Goal: Task Accomplishment & Management: Use online tool/utility

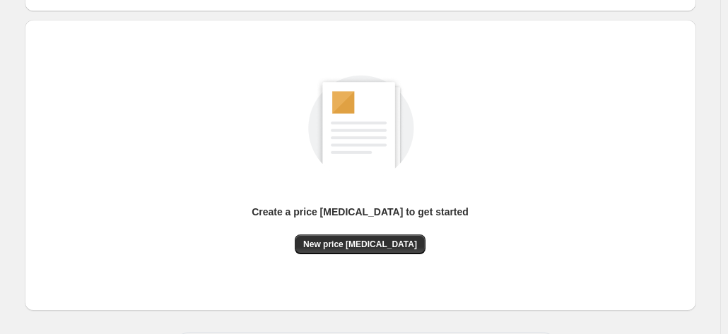
scroll to position [141, 0]
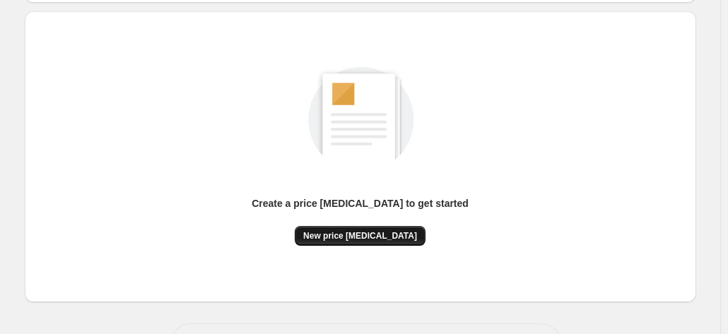
click at [362, 236] on span "New price [MEDICAL_DATA]" at bounding box center [360, 235] width 114 height 11
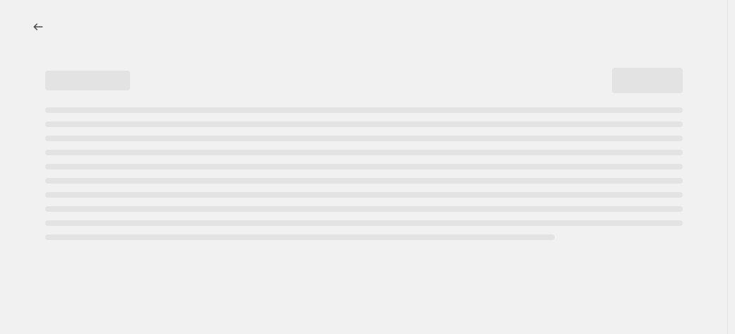
select select "percentage"
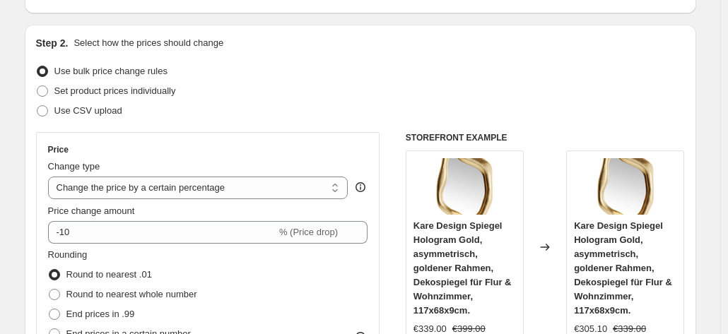
scroll to position [283, 0]
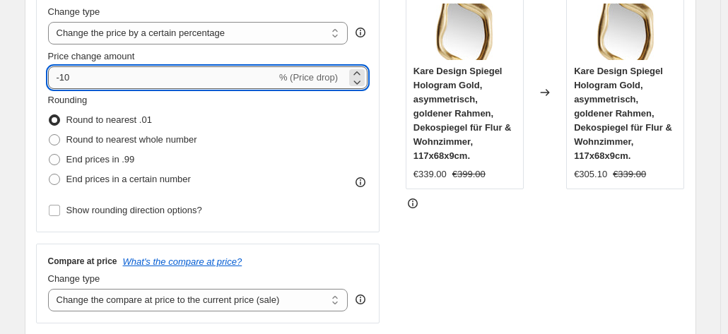
click at [146, 81] on input "-10" at bounding box center [162, 77] width 228 height 23
type input "-1"
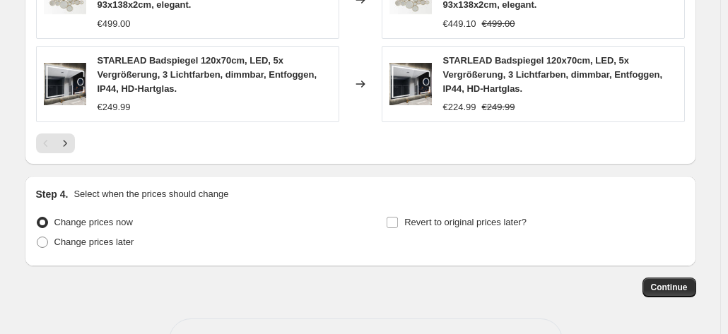
scroll to position [1169, 0]
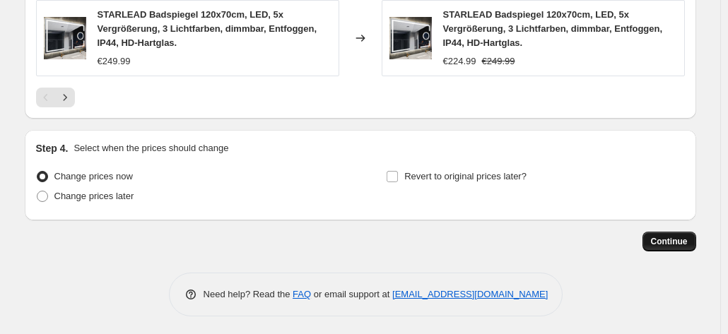
type input "-38"
click at [686, 236] on span "Continue" at bounding box center [669, 241] width 37 height 11
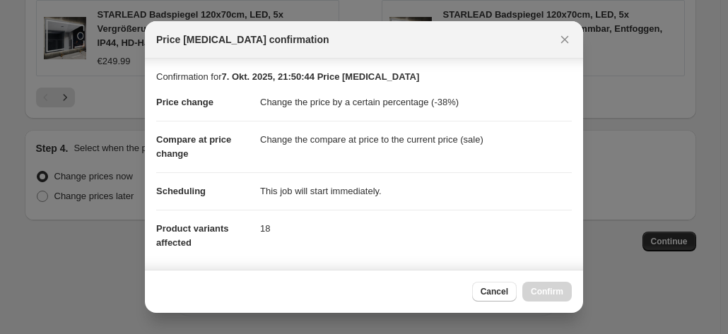
scroll to position [258, 0]
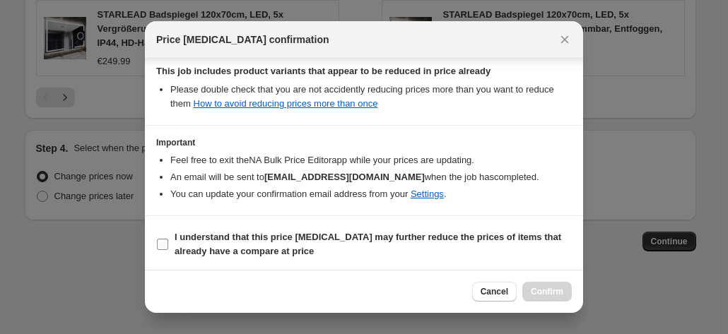
click at [467, 241] on b "I understand that this price [MEDICAL_DATA] may further reduce the prices of it…" at bounding box center [368, 244] width 387 height 25
click at [168, 241] on input "I understand that this price [MEDICAL_DATA] may further reduce the prices of it…" at bounding box center [162, 244] width 11 height 11
checkbox input "true"
click at [546, 295] on span "Confirm" at bounding box center [547, 291] width 33 height 11
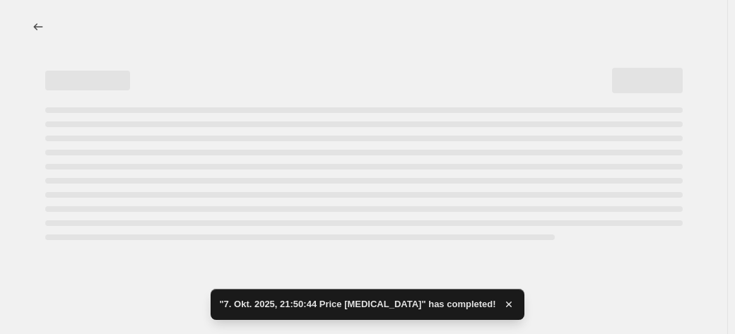
select select "percentage"
